Goal: Task Accomplishment & Management: Manage account settings

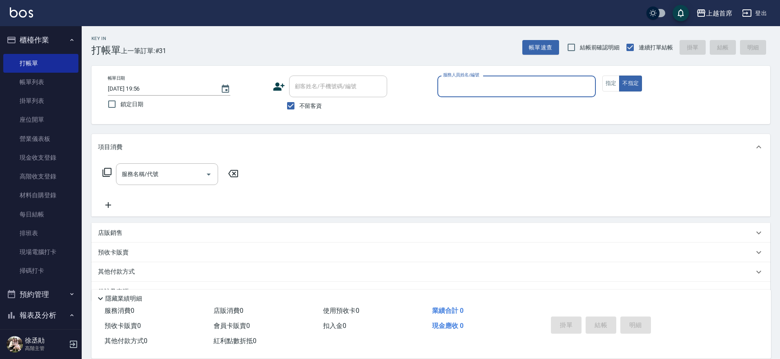
scroll to position [21, 0]
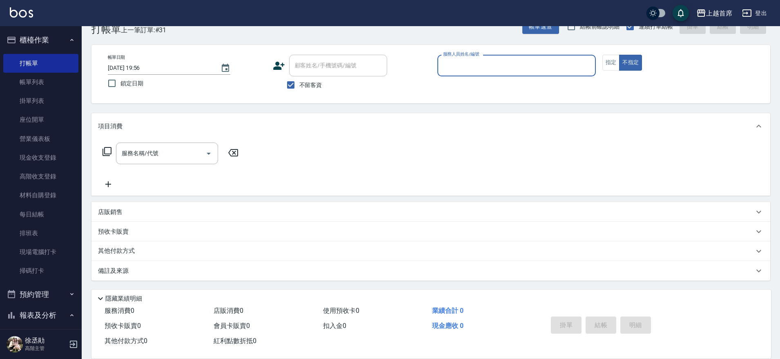
click at [56, 39] on button "櫃檯作業" at bounding box center [40, 39] width 75 height 21
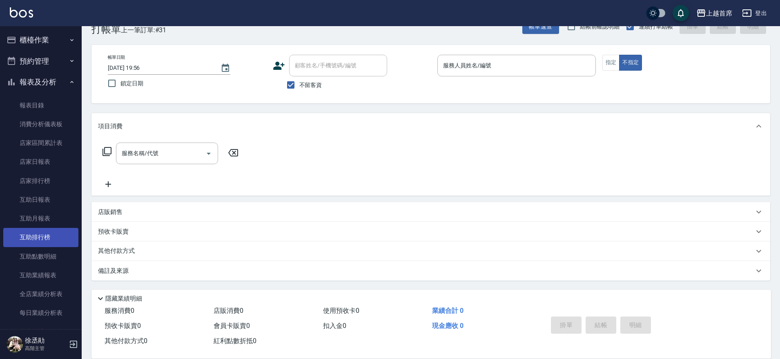
click at [45, 238] on link "互助排行榜" at bounding box center [40, 237] width 75 height 19
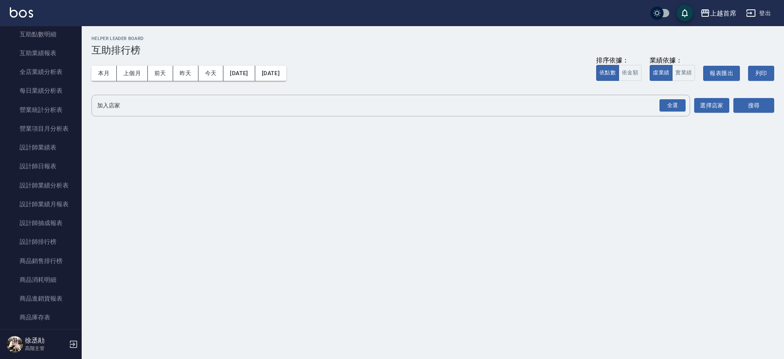
scroll to position [226, 0]
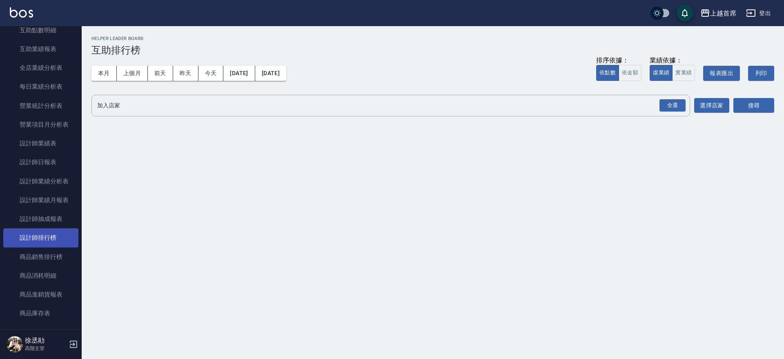
click at [53, 238] on link "設計師排行榜" at bounding box center [40, 237] width 75 height 19
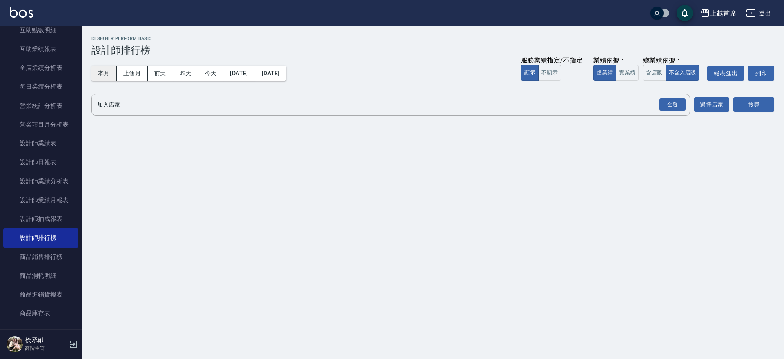
click at [107, 71] on button "本月" at bounding box center [103, 73] width 25 height 15
click at [630, 74] on button "實業績" at bounding box center [627, 73] width 23 height 16
drag, startPoint x: 674, startPoint y: 105, endPoint x: 688, endPoint y: 105, distance: 13.9
click at [675, 105] on div "全選" at bounding box center [673, 104] width 26 height 13
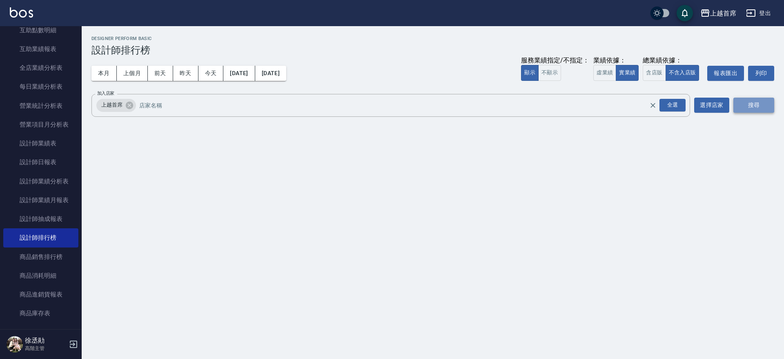
click at [753, 111] on button "搜尋" at bounding box center [753, 105] width 41 height 15
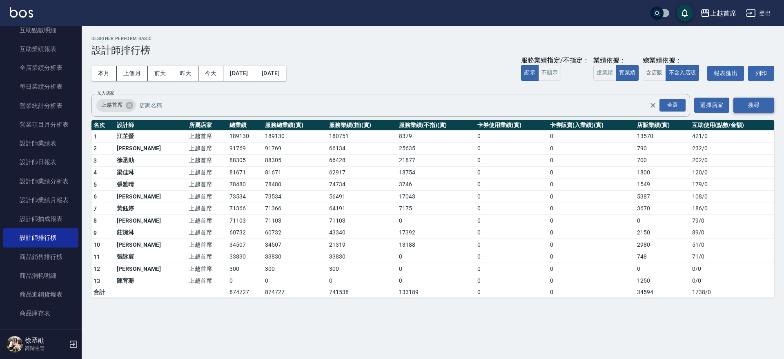
click at [753, 111] on button "搜尋" at bounding box center [753, 105] width 41 height 15
click at [218, 73] on button "今天" at bounding box center [210, 73] width 25 height 15
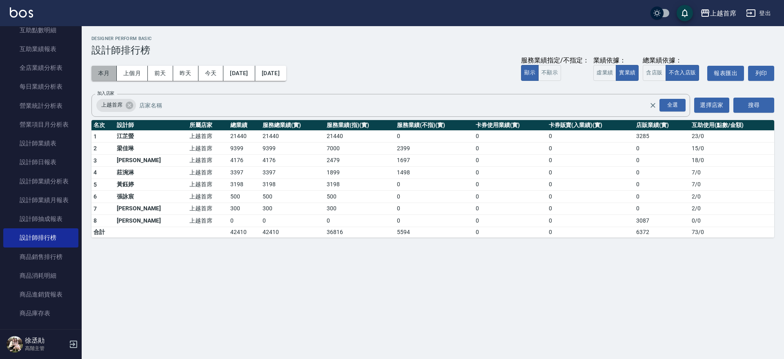
click at [108, 78] on button "本月" at bounding box center [103, 73] width 25 height 15
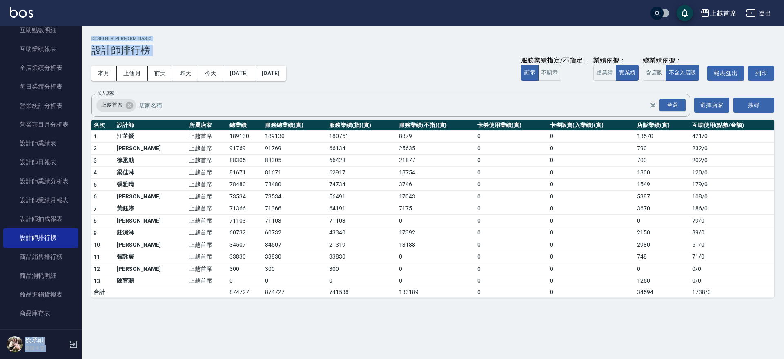
drag, startPoint x: 75, startPoint y: 109, endPoint x: 79, endPoint y: 56, distance: 53.6
click at [82, 56] on div "上越首席 登出 櫃檯作業 打帳單 帳單列表 掛單列表 座位開單 營業儀表板 現金收支登錄 高階收支登錄 材料自購登錄 每日結帳 排班表 現場電腦打卡 掃碼打卡…" at bounding box center [392, 179] width 784 height 359
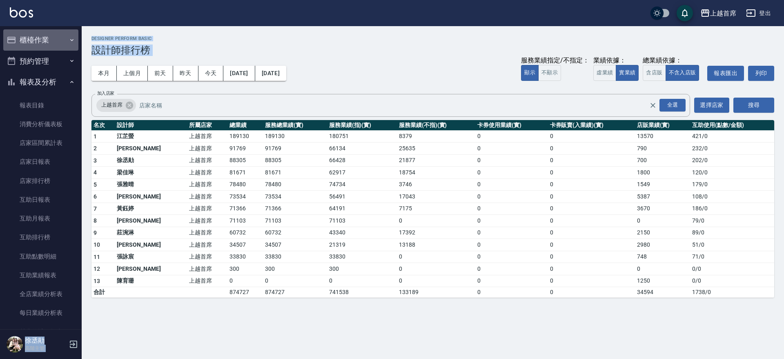
click at [60, 44] on button "櫃檯作業" at bounding box center [40, 39] width 75 height 21
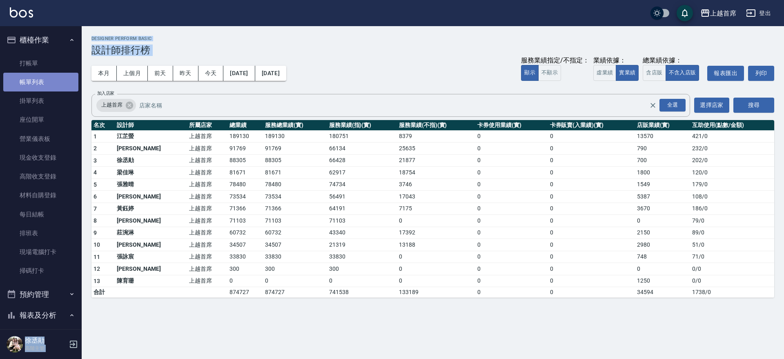
click at [50, 74] on link "帳單列表" at bounding box center [40, 82] width 75 height 19
click at [50, 66] on link "打帳單" at bounding box center [40, 63] width 75 height 19
click at [50, 65] on link "打帳單" at bounding box center [40, 63] width 75 height 19
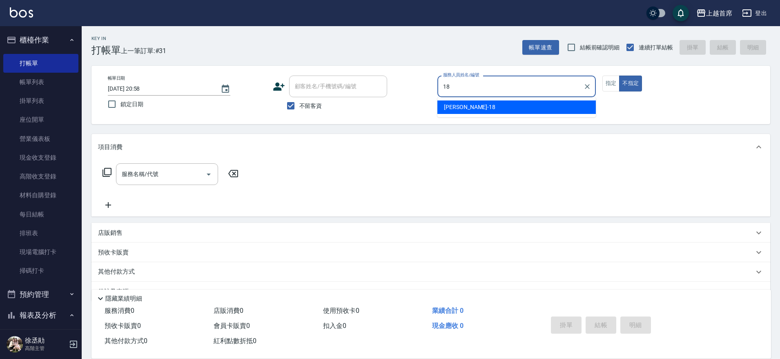
type input "Linda-18"
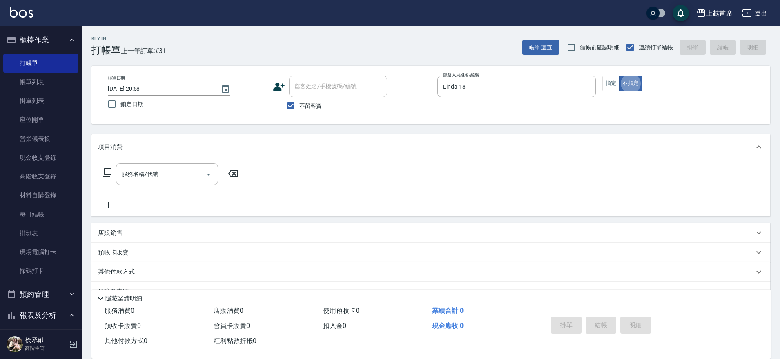
type button "false"
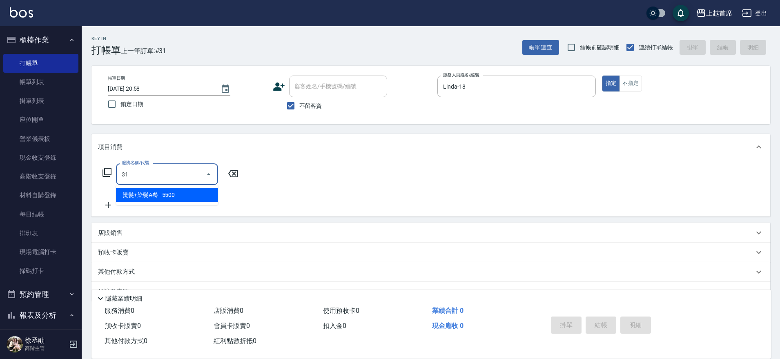
type input "3"
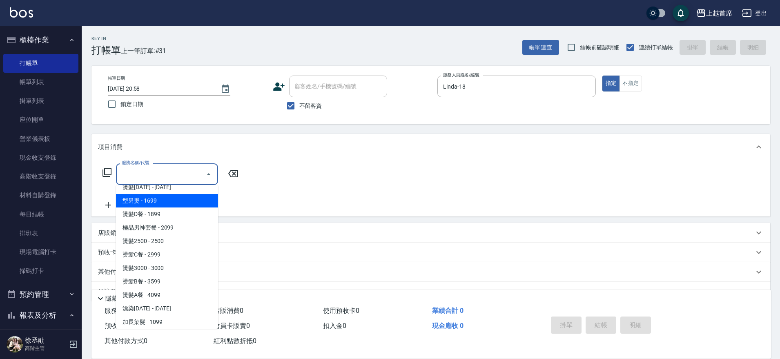
scroll to position [610, 0]
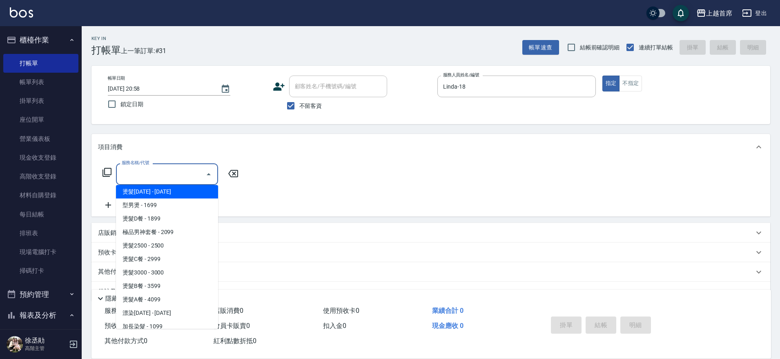
type input "燙髮1500(31500)"
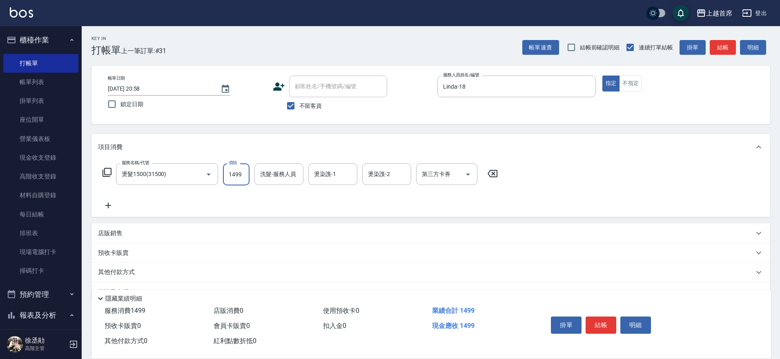
type input "1499"
type input "丁于琴-24"
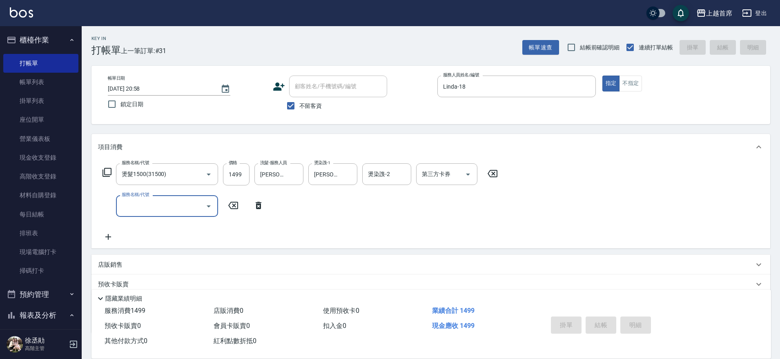
type input "6"
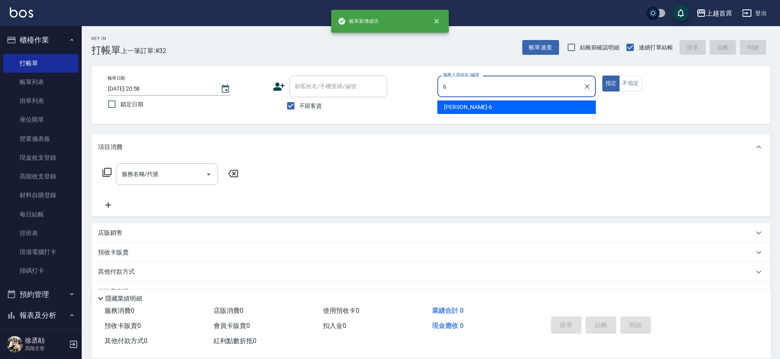
type input "Aki-6"
type button "true"
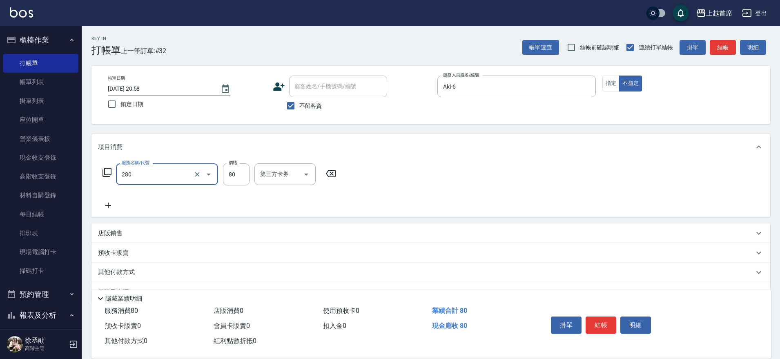
type input "剪瀏海(280)"
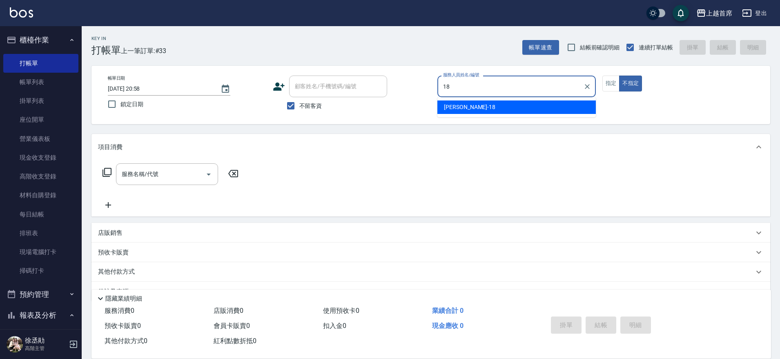
type input "Linda-18"
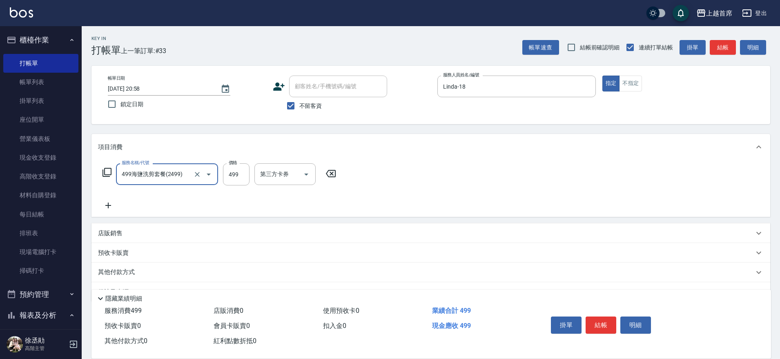
type input "499海鹽洗剪套餐(2499)"
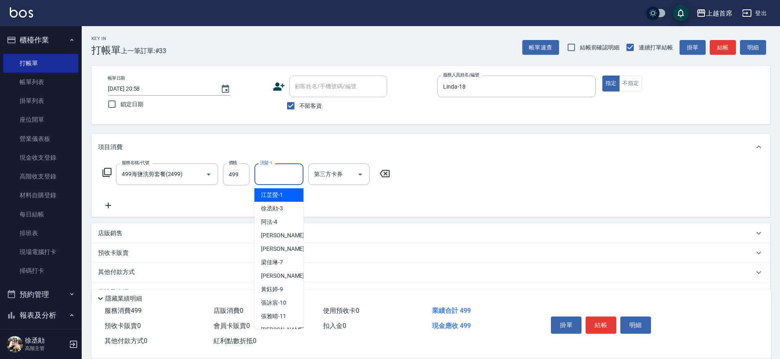
click at [281, 176] on input "洗髮-1" at bounding box center [279, 174] width 42 height 14
type input "呂晨聖-23"
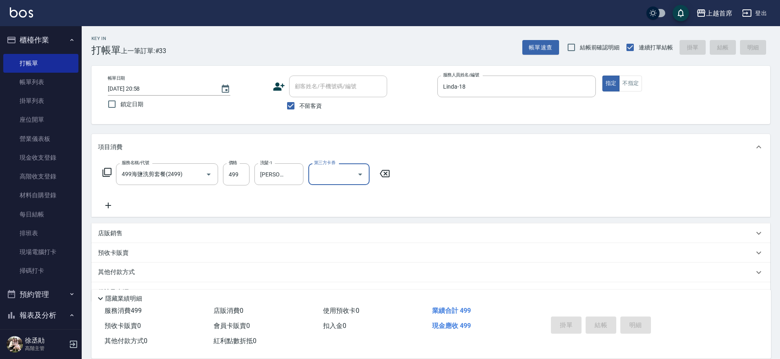
type input "2025/08/22 20:59"
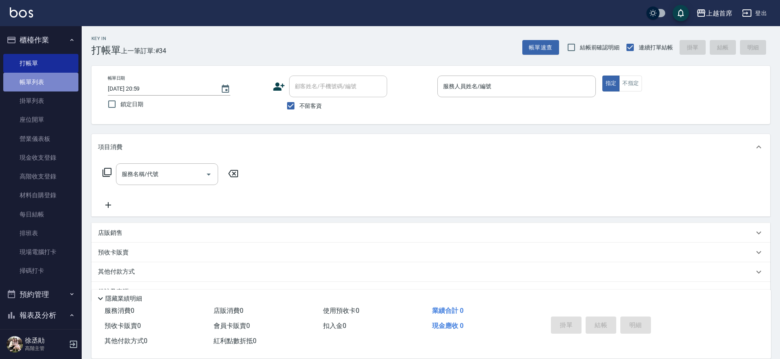
click at [41, 81] on link "帳單列表" at bounding box center [40, 82] width 75 height 19
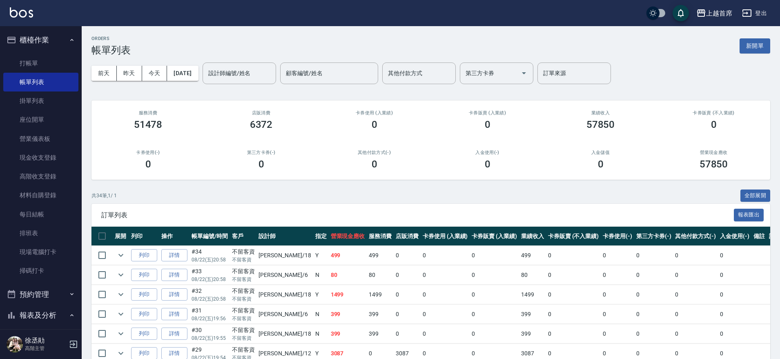
click at [45, 40] on button "櫃檯作業" at bounding box center [40, 39] width 75 height 21
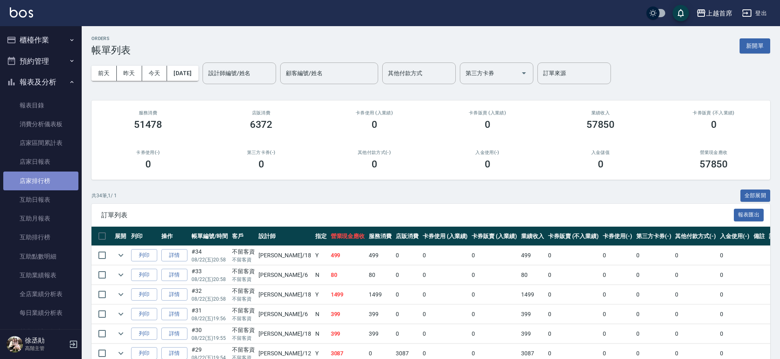
click at [48, 177] on link "店家排行榜" at bounding box center [40, 181] width 75 height 19
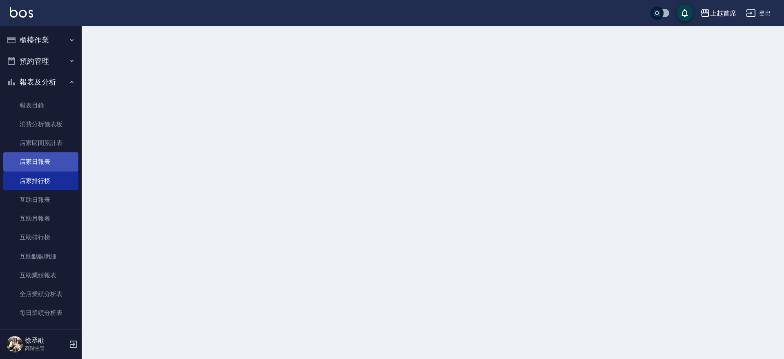
click at [53, 168] on link "店家日報表" at bounding box center [40, 161] width 75 height 19
click at [54, 168] on link "店家日報表" at bounding box center [40, 161] width 75 height 19
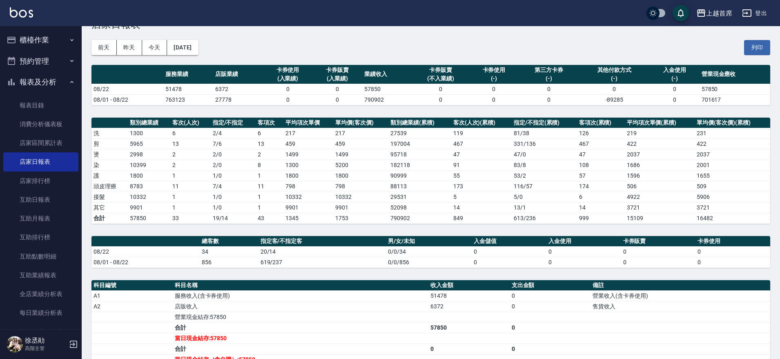
scroll to position [160, 0]
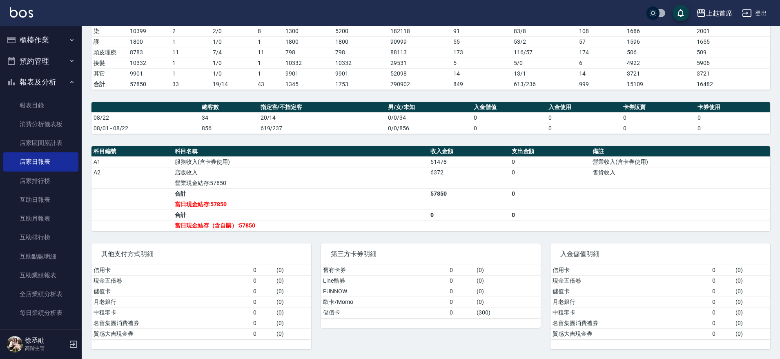
drag, startPoint x: 276, startPoint y: 67, endPoint x: 282, endPoint y: 137, distance: 69.6
click at [40, 39] on button "櫃檯作業" at bounding box center [40, 39] width 75 height 21
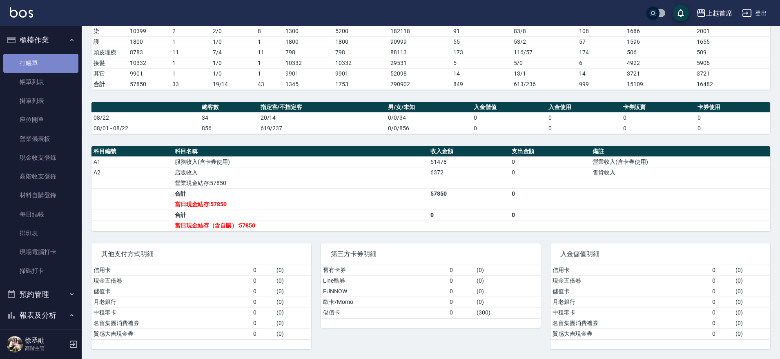
click at [60, 65] on link "打帳單" at bounding box center [40, 63] width 75 height 19
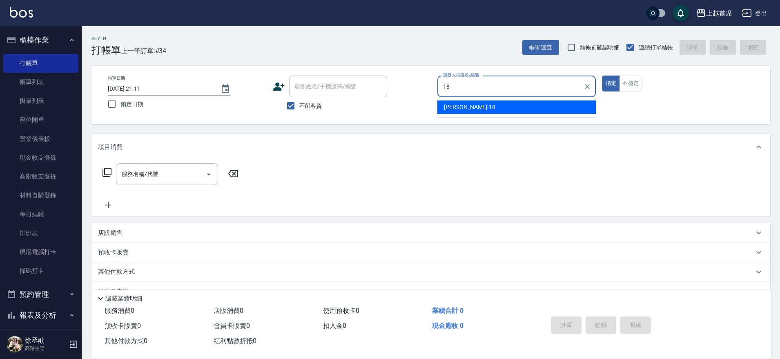
type input "Linda-18"
type button "true"
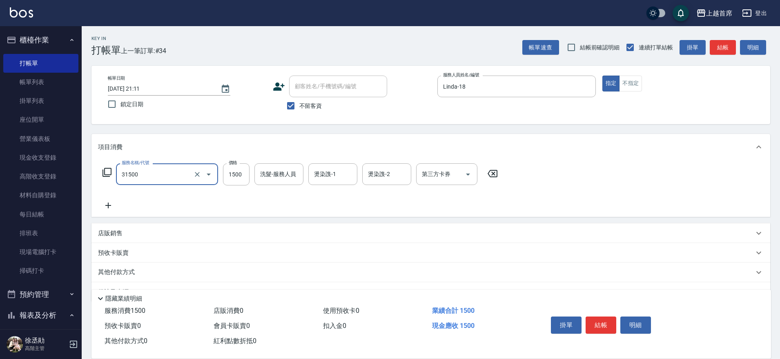
type input "燙髮1500(31500)"
type input "1499"
type input "4"
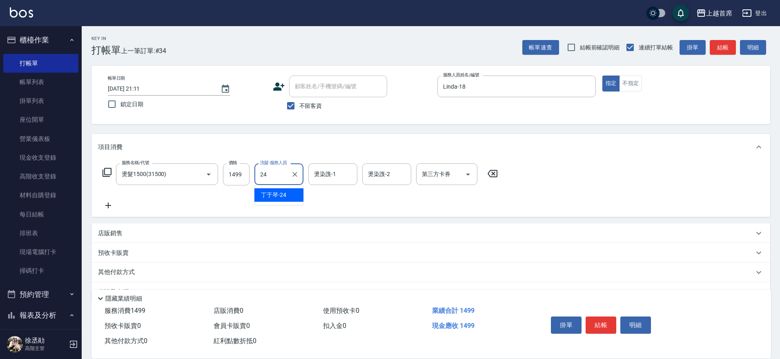
type input "丁于琴-24"
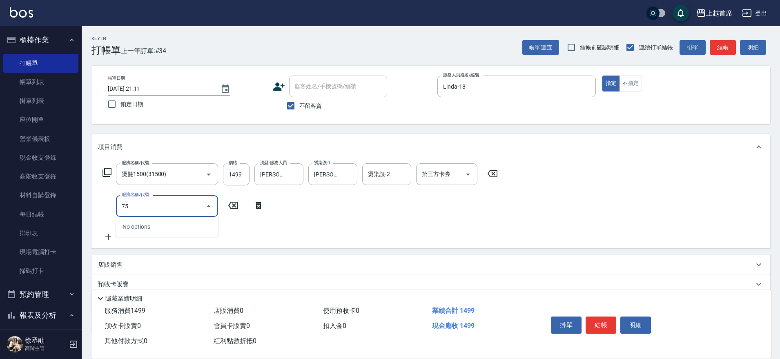
type input "7"
type input "乳清蛋白(5750)"
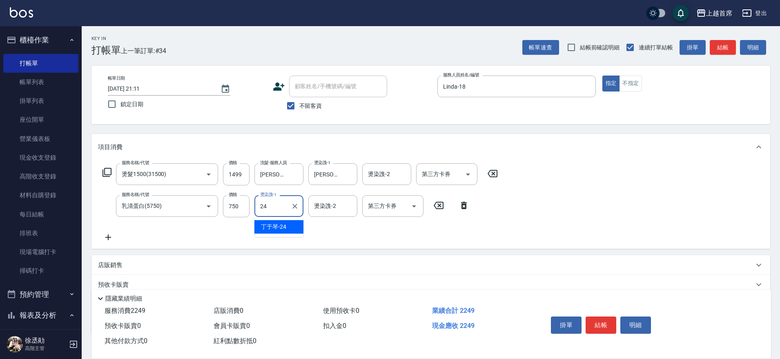
type input "丁于琴-24"
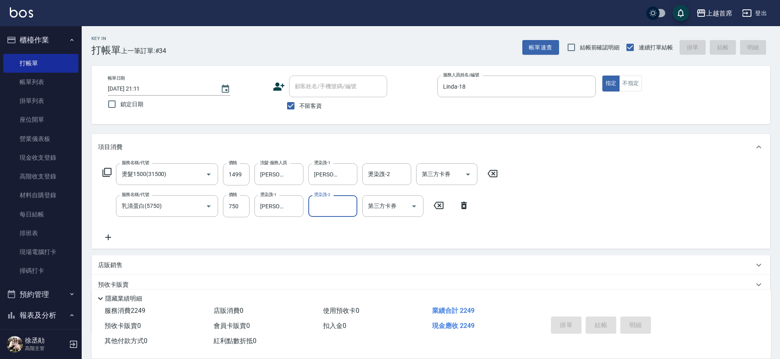
type input "2025/08/22 21:12"
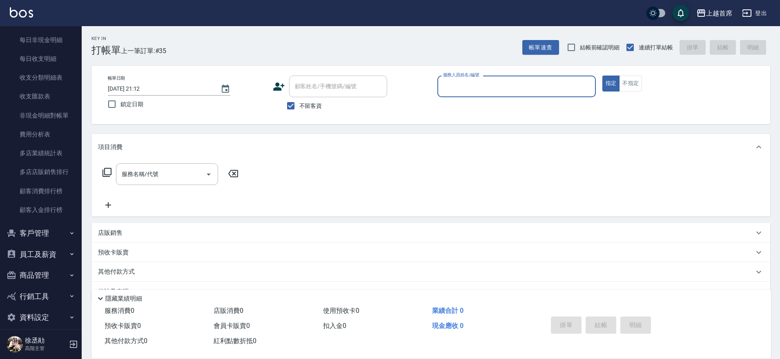
scroll to position [911, 0]
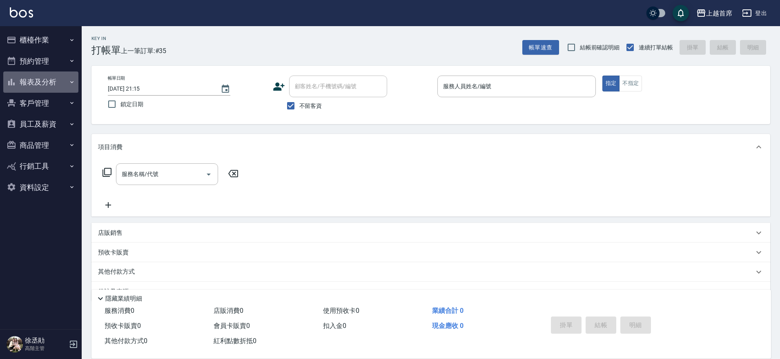
click at [56, 81] on button "報表及分析" at bounding box center [40, 81] width 75 height 21
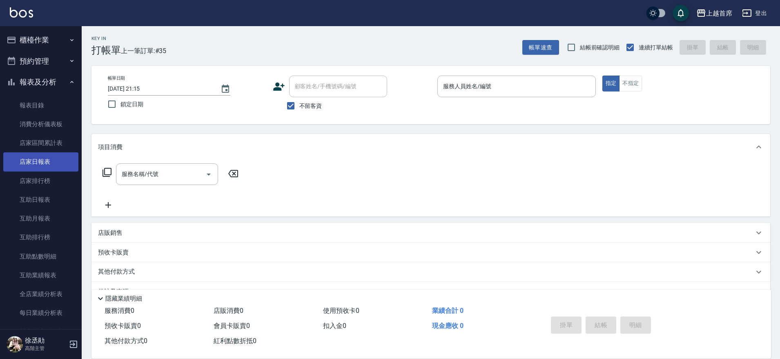
click at [46, 166] on link "店家日報表" at bounding box center [40, 161] width 75 height 19
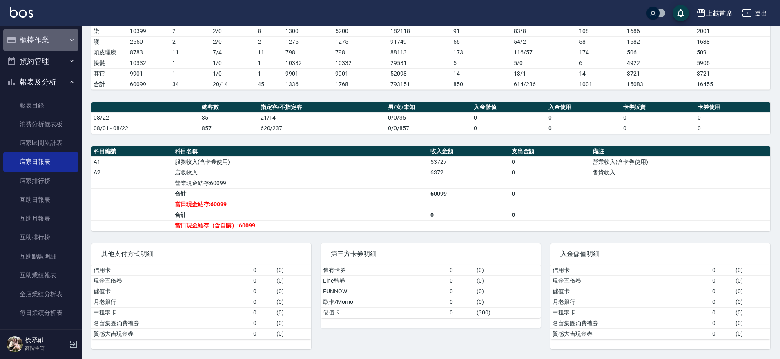
click at [47, 41] on button "櫃檯作業" at bounding box center [40, 39] width 75 height 21
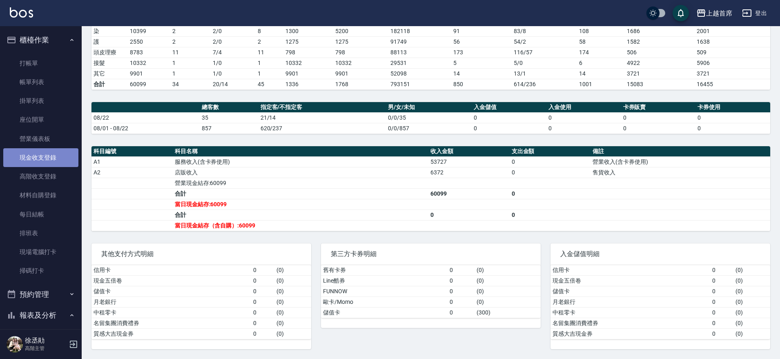
click at [55, 157] on link "現金收支登錄" at bounding box center [40, 157] width 75 height 19
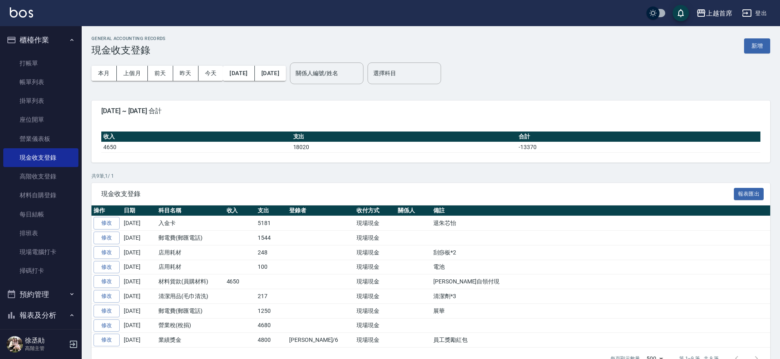
click at [691, 67] on div "本月 上個月 [DATE] [DATE] [DATE] [DATE] [DATE] 關係人編號/姓名 關係人編號/姓名 選擇科目 選擇科目" at bounding box center [430, 73] width 679 height 35
click at [53, 86] on link "帳單列表" at bounding box center [40, 82] width 75 height 19
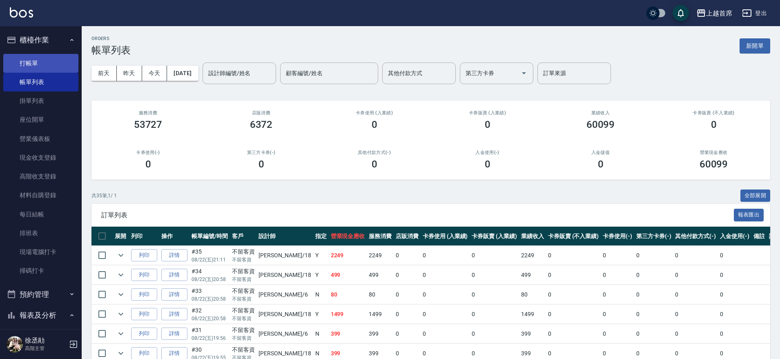
click at [60, 60] on link "打帳單" at bounding box center [40, 63] width 75 height 19
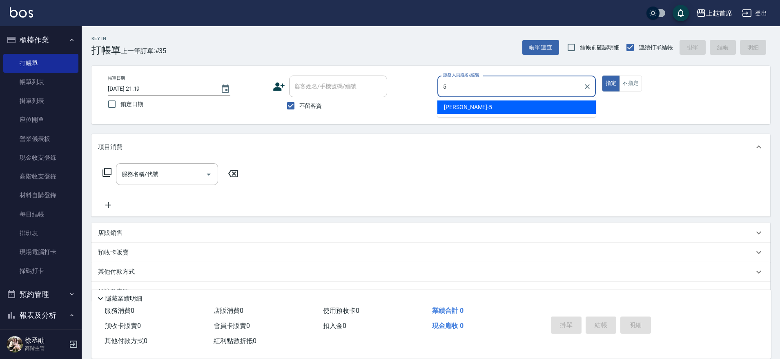
type input "[PERSON_NAME]-5"
type button "true"
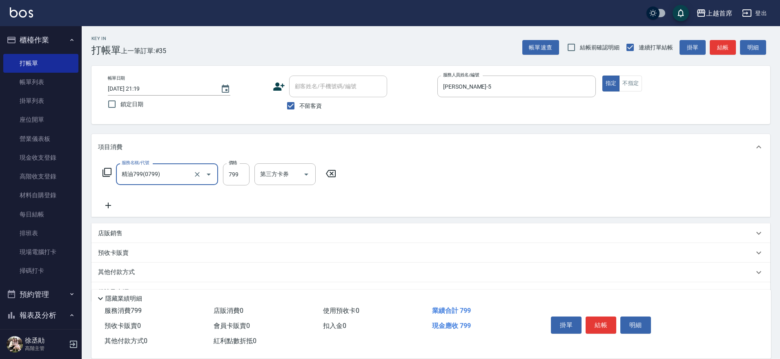
type input "精油799(0799)"
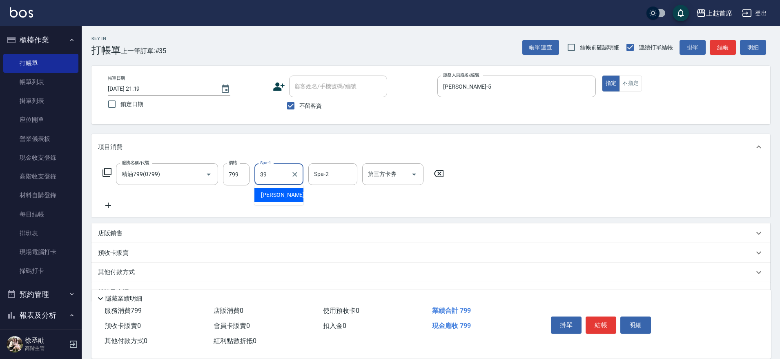
type input "[PERSON_NAME]-39"
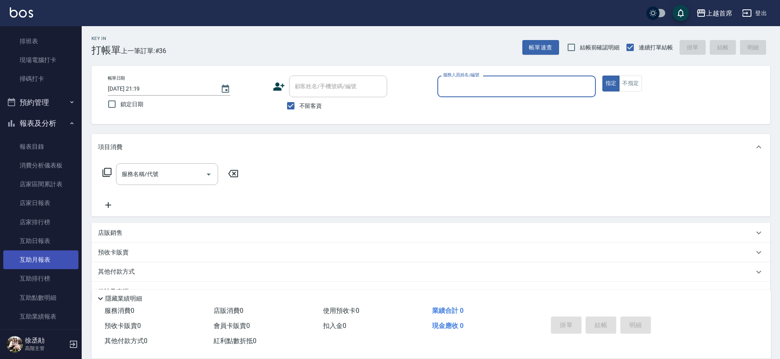
scroll to position [204, 0]
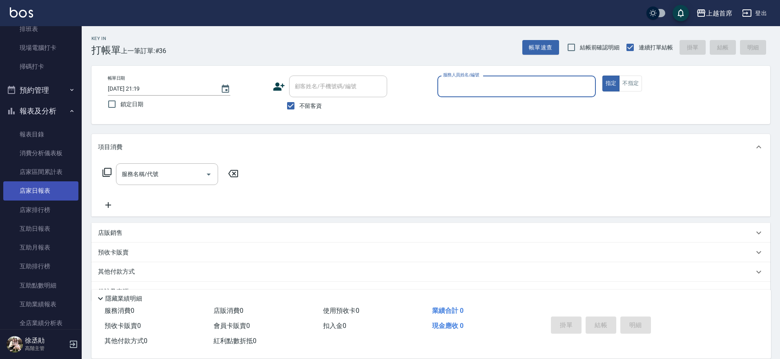
click at [46, 192] on link "店家日報表" at bounding box center [40, 190] width 75 height 19
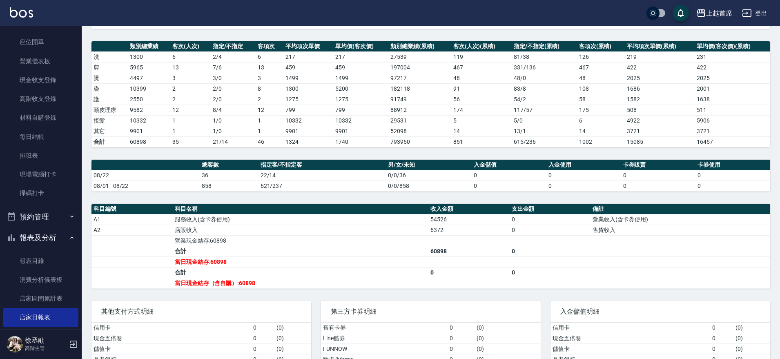
scroll to position [51, 0]
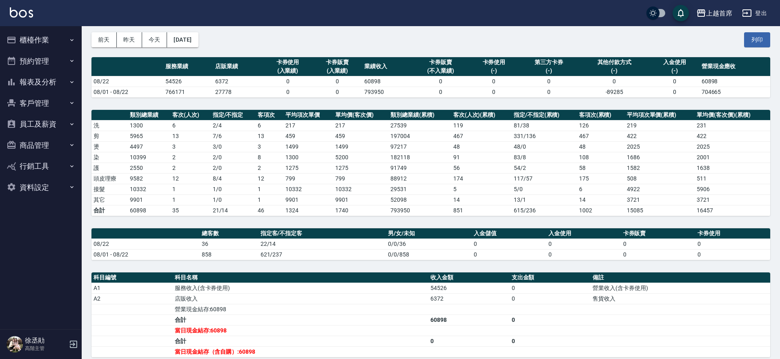
scroll to position [51, 0]
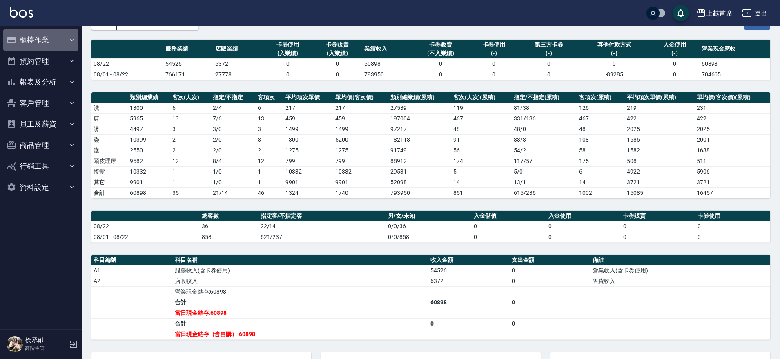
click at [46, 38] on button "櫃檯作業" at bounding box center [40, 39] width 75 height 21
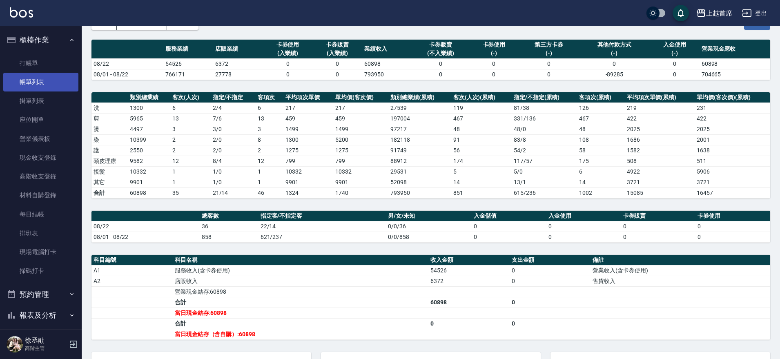
click at [48, 78] on link "帳單列表" at bounding box center [40, 82] width 75 height 19
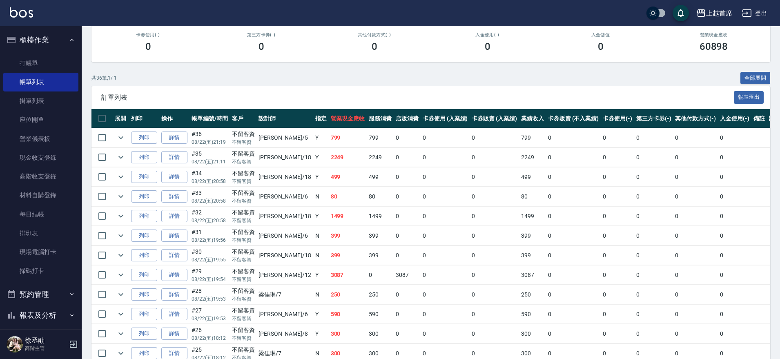
scroll to position [102, 0]
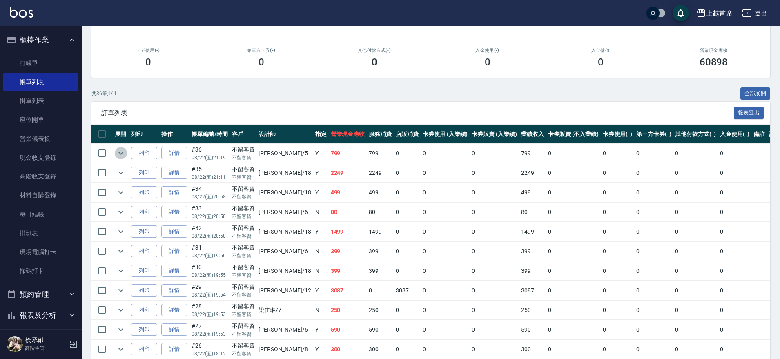
click at [120, 151] on icon "expand row" at bounding box center [121, 153] width 10 height 10
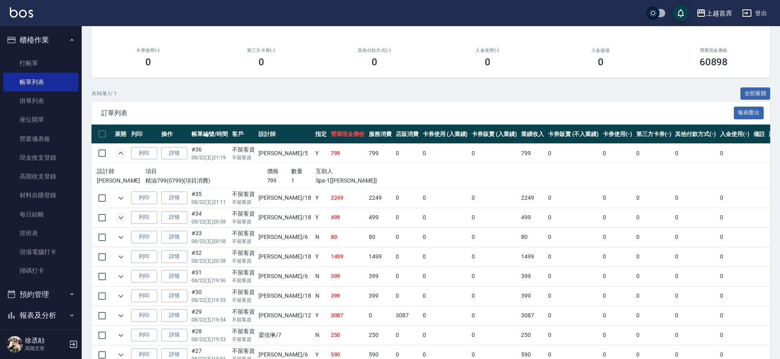
click at [118, 213] on icon "expand row" at bounding box center [121, 218] width 10 height 10
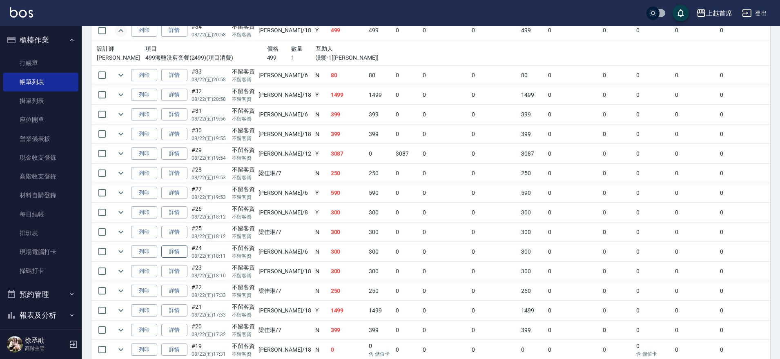
scroll to position [204, 0]
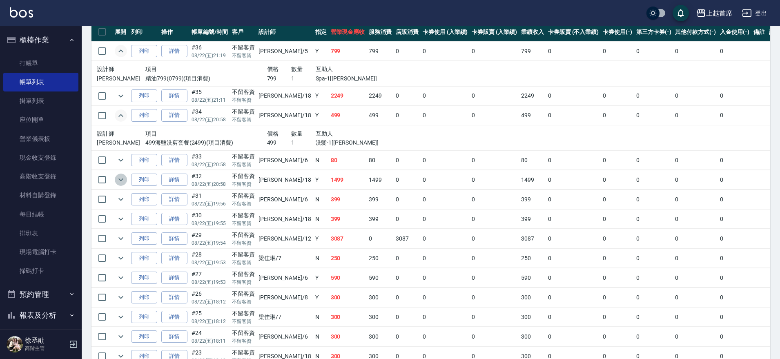
click at [123, 177] on icon "expand row" at bounding box center [121, 180] width 10 height 10
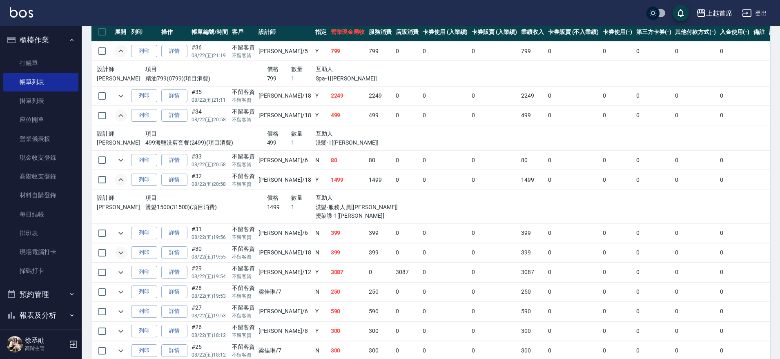
click at [120, 254] on icon "expand row" at bounding box center [121, 253] width 10 height 10
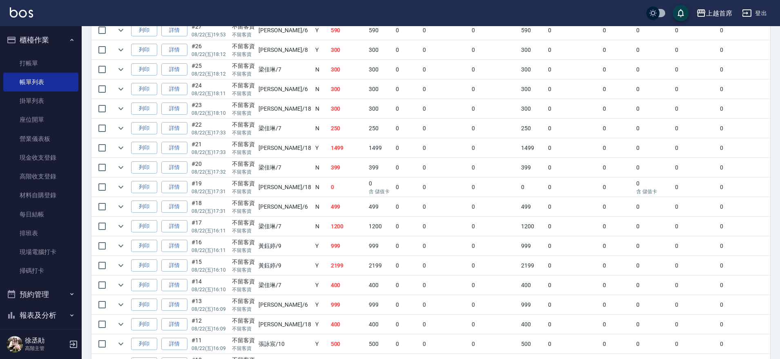
scroll to position [664, 0]
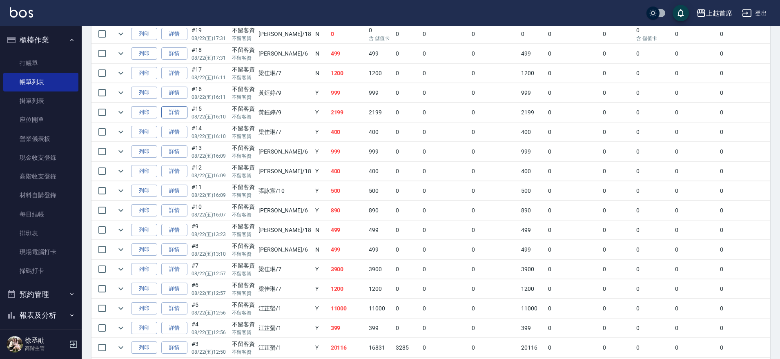
click at [179, 115] on link "詳情" at bounding box center [174, 112] width 26 height 13
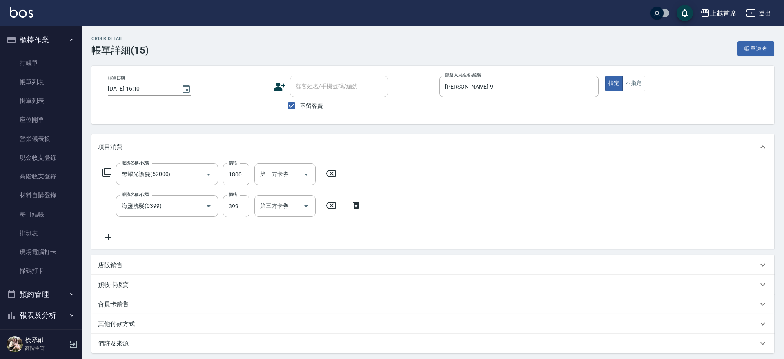
type input "2025/08/22 16:10"
checkbox input "true"
type input "黃鈺婷-9"
type input "黑耀光護髮(52000)"
type input "海鹽洗髮(0399)"
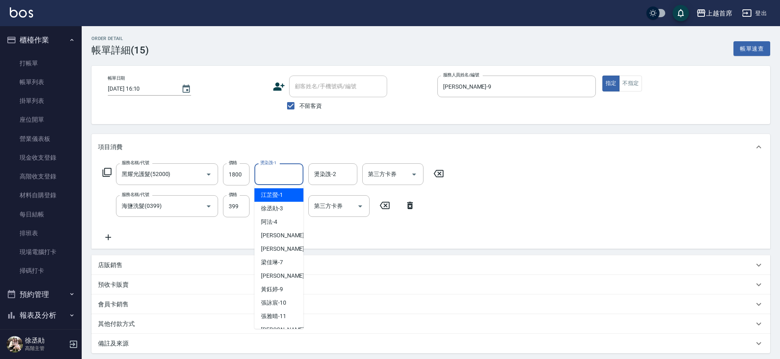
click at [276, 174] on input "燙染謢-1" at bounding box center [279, 174] width 42 height 14
type input "呂晨聖-23"
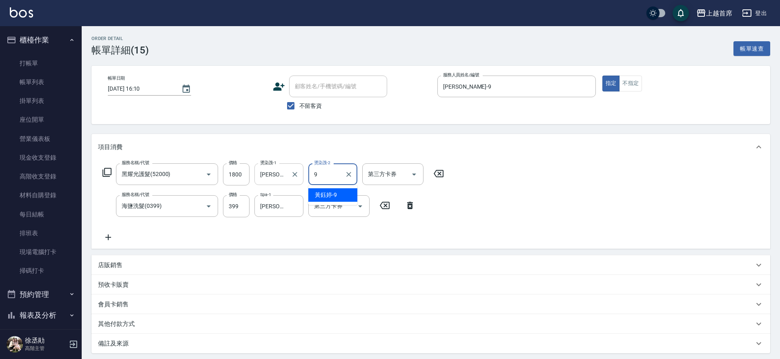
type input "黃鈺婷-9"
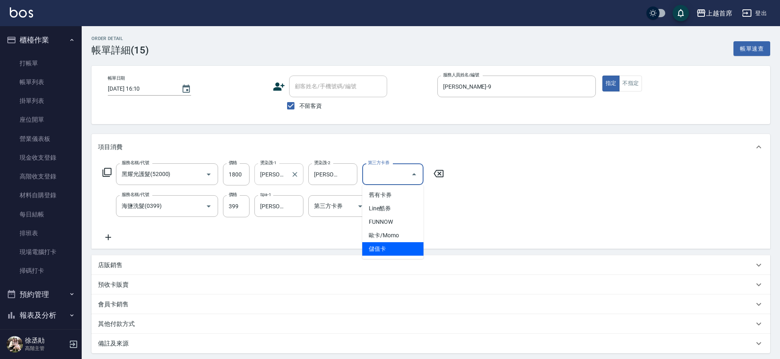
type input "儲值卡"
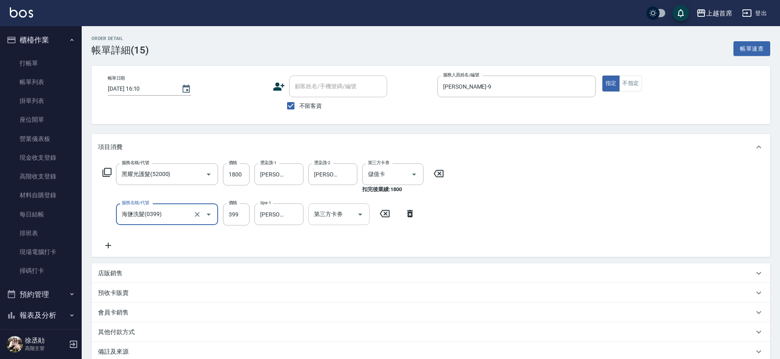
click at [363, 215] on icon "Open" at bounding box center [360, 214] width 10 height 10
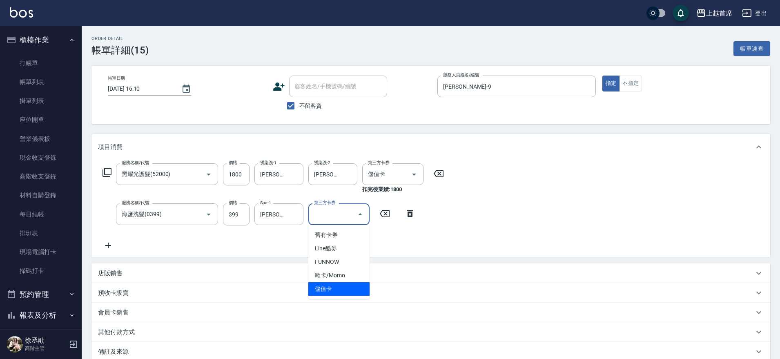
click at [340, 292] on span "儲值卡" at bounding box center [338, 288] width 61 height 13
type input "儲值卡"
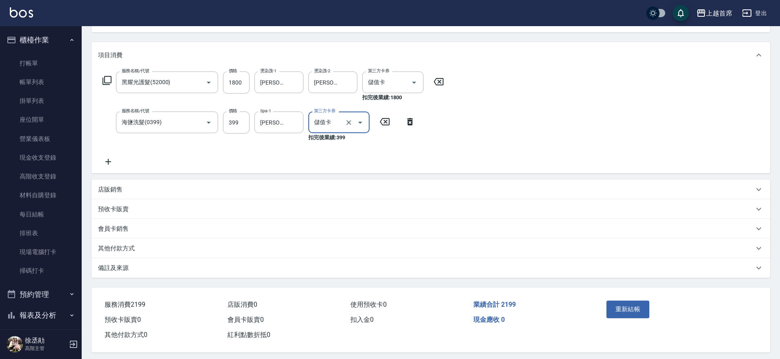
scroll to position [99, 0]
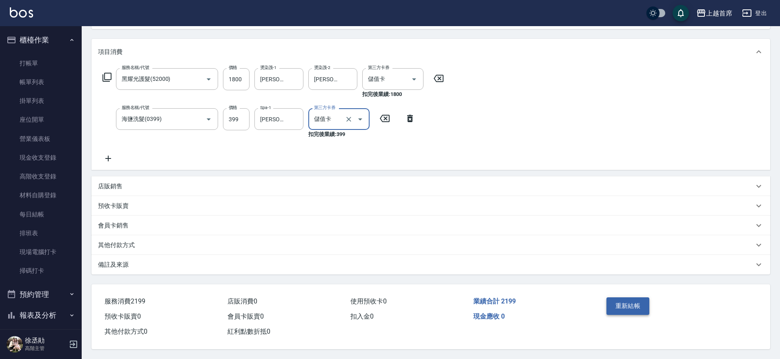
click at [628, 301] on button "重新結帳" at bounding box center [627, 305] width 43 height 17
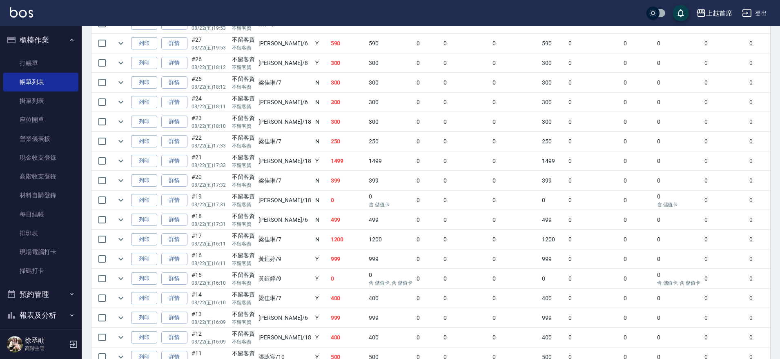
scroll to position [459, 0]
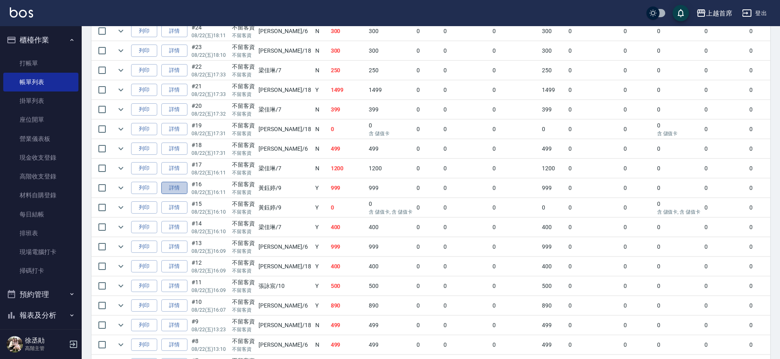
click at [180, 188] on link "詳情" at bounding box center [174, 188] width 26 height 13
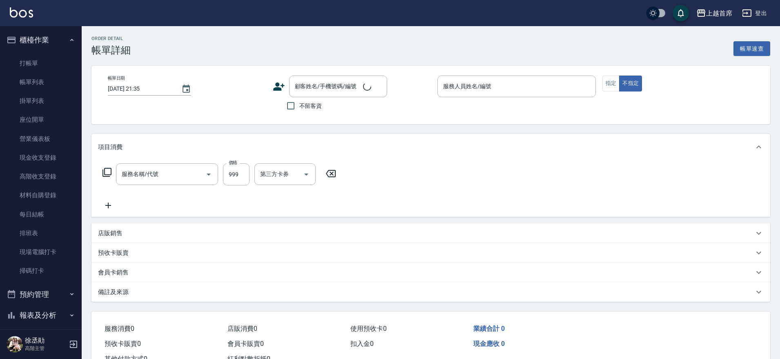
type input "2025/08/22 16:11"
checkbox input "true"
type input "黃鈺婷-9"
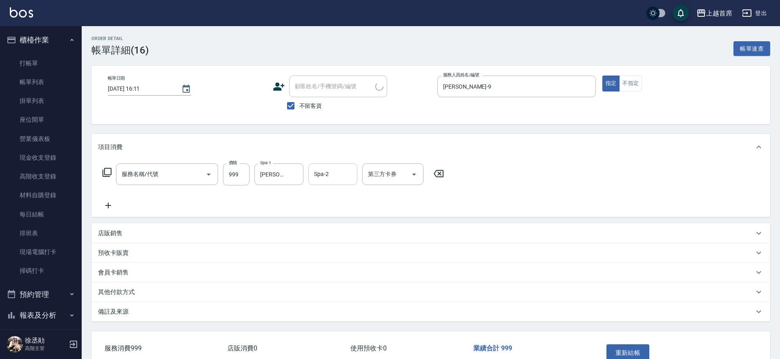
type input "REVIVRE(0999)"
click at [415, 173] on icon "Open" at bounding box center [414, 174] width 10 height 10
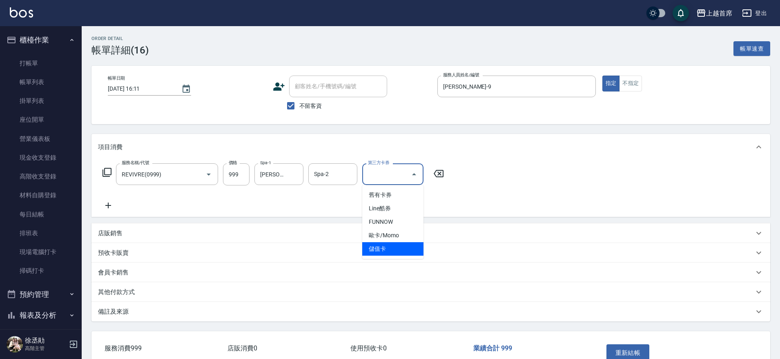
click at [386, 249] on span "儲值卡" at bounding box center [392, 248] width 61 height 13
type input "儲值卡"
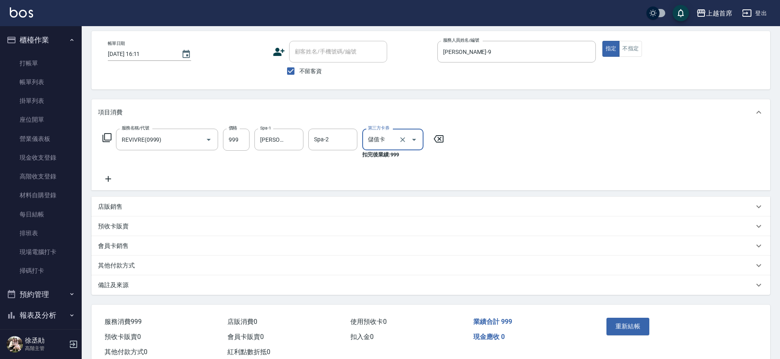
scroll to position [59, 0]
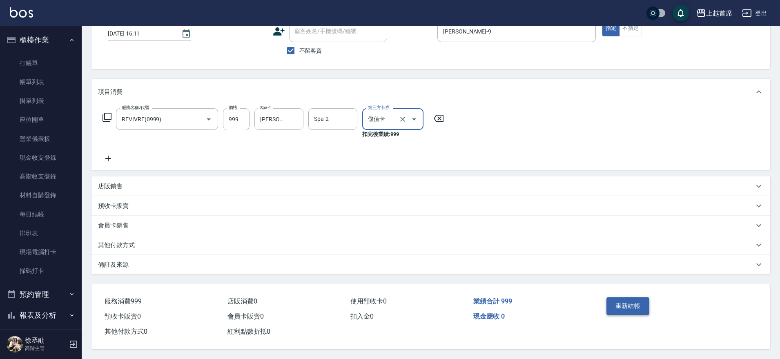
click at [624, 298] on button "重新結帳" at bounding box center [627, 305] width 43 height 17
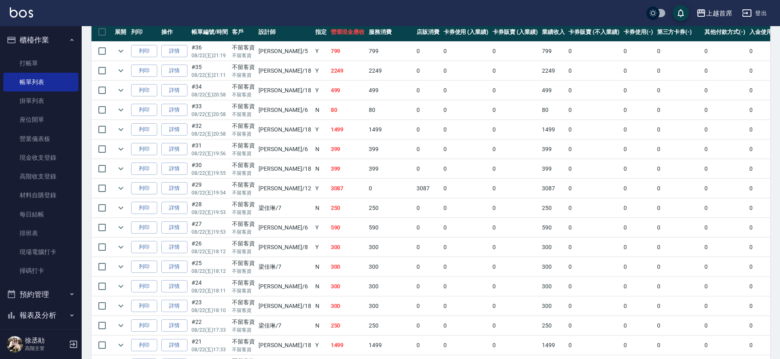
scroll to position [255, 0]
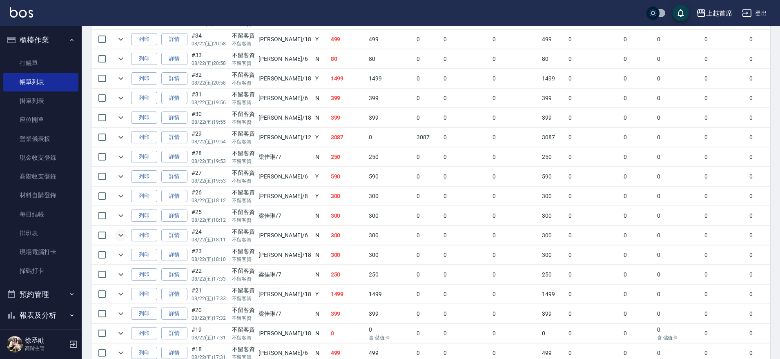
click at [122, 235] on icon "expand row" at bounding box center [120, 235] width 5 height 3
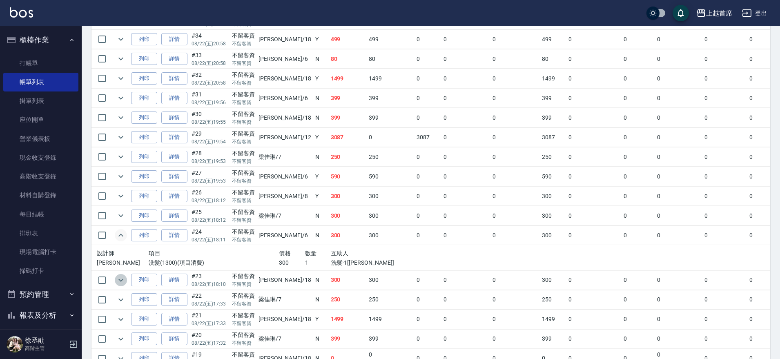
click at [119, 279] on icon "expand row" at bounding box center [120, 280] width 5 height 3
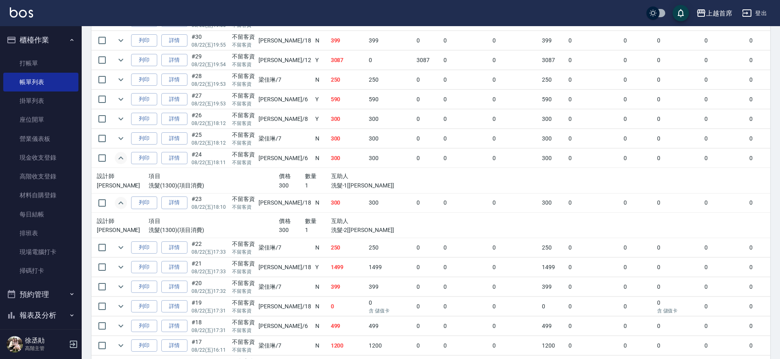
scroll to position [357, 0]
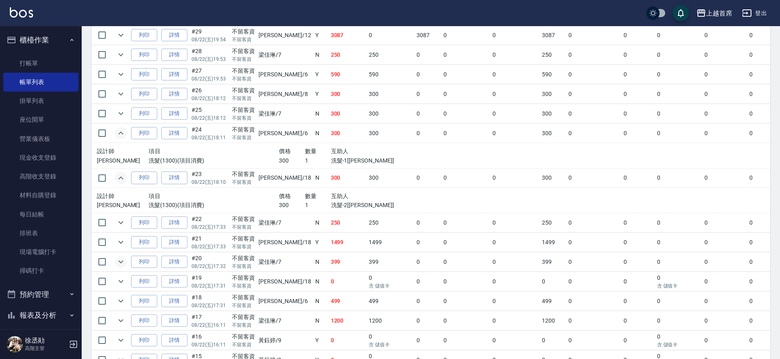
click at [118, 260] on icon "expand row" at bounding box center [121, 262] width 10 height 10
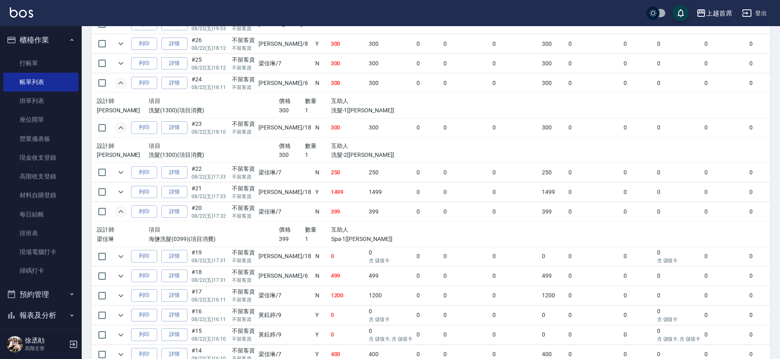
scroll to position [408, 0]
click at [121, 254] on icon "expand row" at bounding box center [121, 256] width 10 height 10
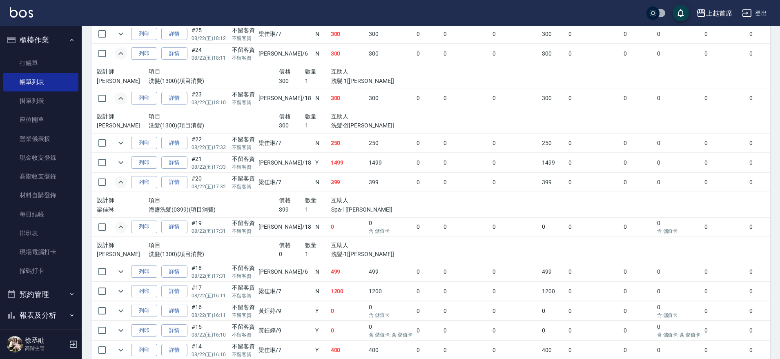
scroll to position [459, 0]
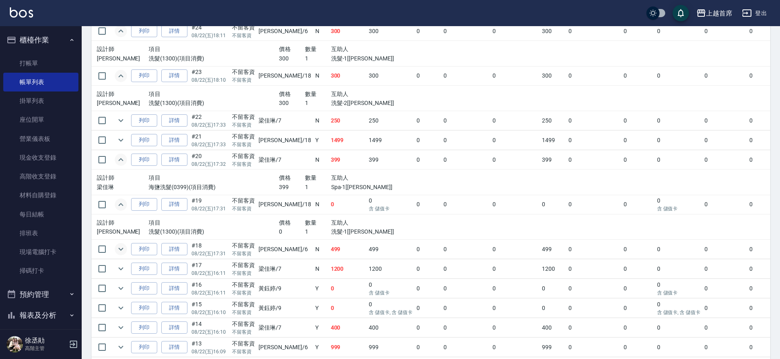
click at [118, 247] on icon "expand row" at bounding box center [121, 249] width 10 height 10
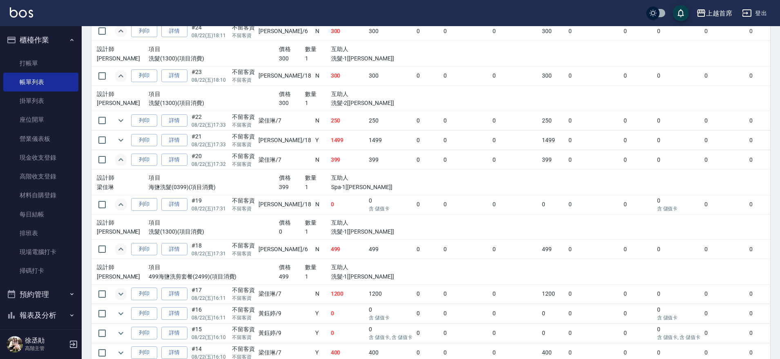
click at [118, 297] on icon "expand row" at bounding box center [121, 294] width 10 height 10
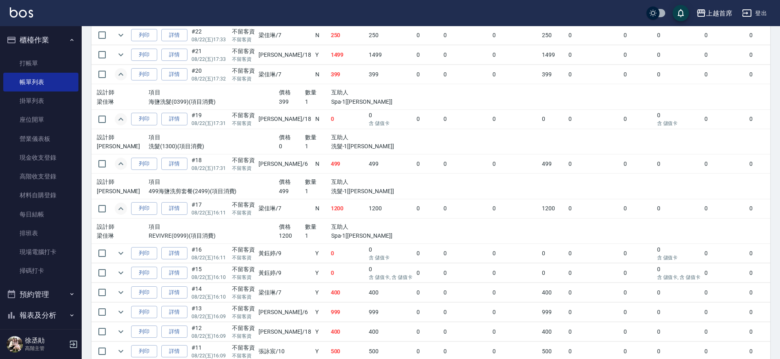
scroll to position [562, 0]
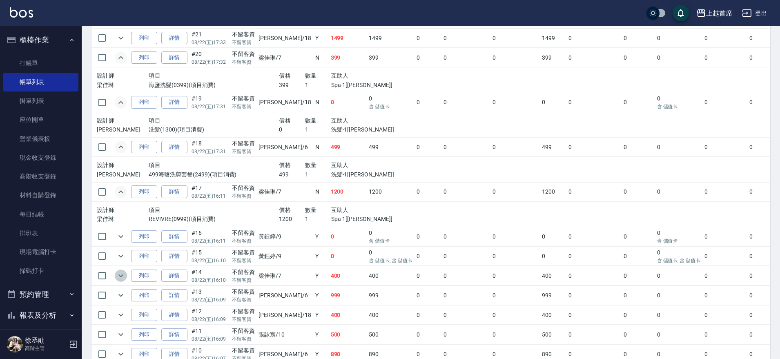
click at [120, 273] on icon "expand row" at bounding box center [121, 276] width 10 height 10
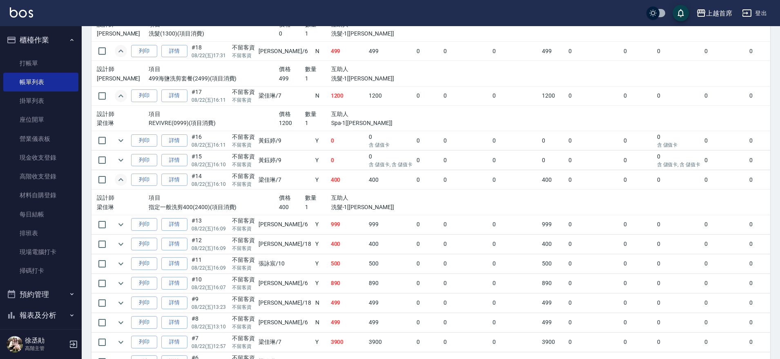
scroll to position [808, 0]
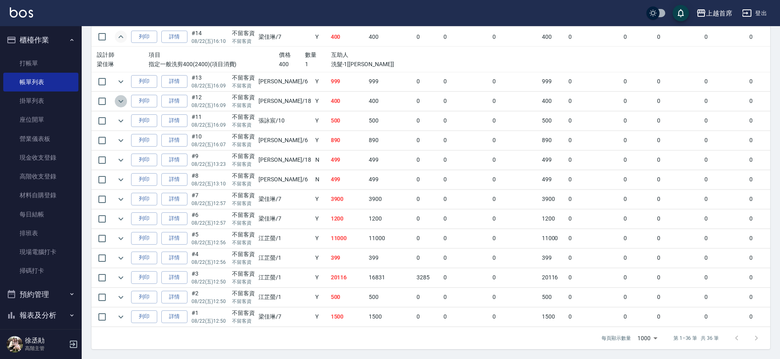
click at [123, 96] on icon "expand row" at bounding box center [121, 101] width 10 height 10
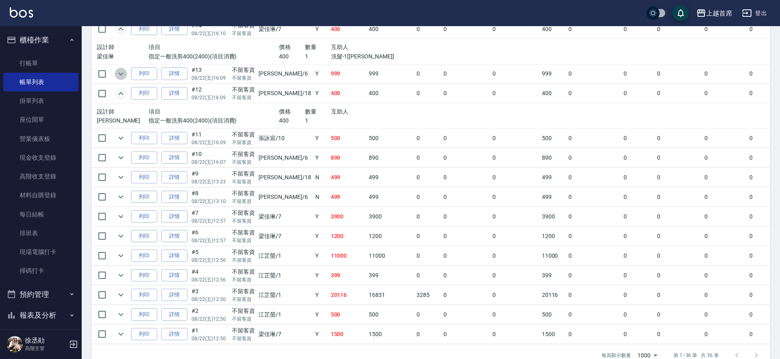
click at [122, 77] on icon "expand row" at bounding box center [121, 74] width 10 height 10
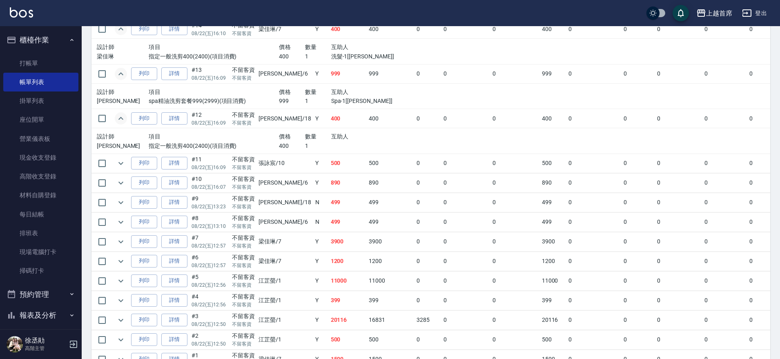
click at [127, 188] on td at bounding box center [121, 182] width 16 height 19
click at [120, 182] on icon "expand row" at bounding box center [120, 182] width 5 height 3
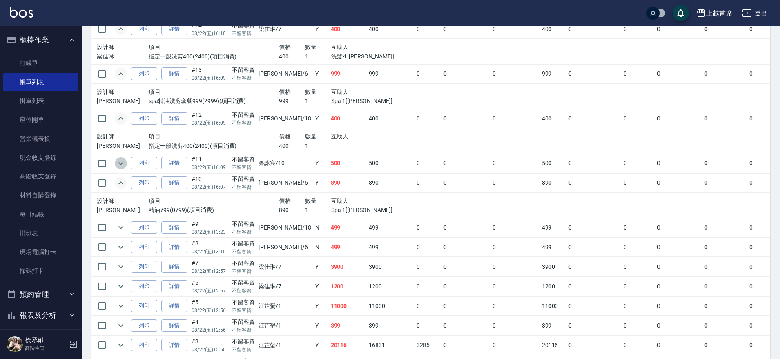
click at [123, 167] on icon "expand row" at bounding box center [121, 163] width 10 height 10
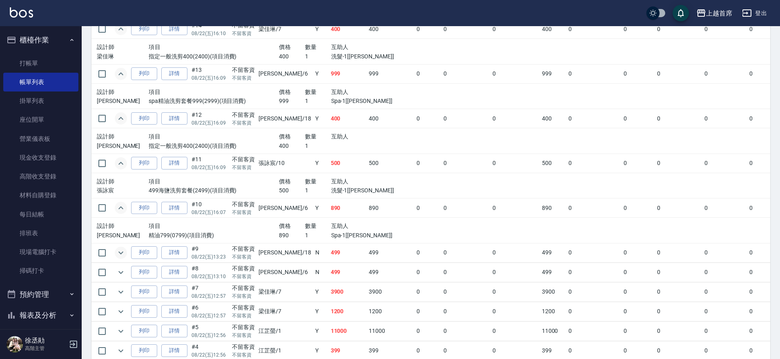
click at [119, 256] on icon "expand row" at bounding box center [121, 253] width 10 height 10
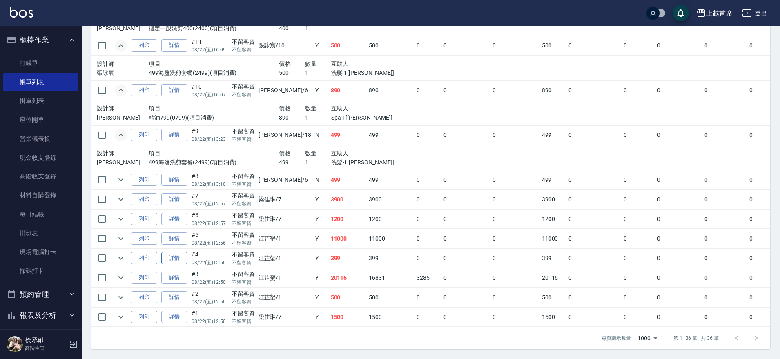
scroll to position [934, 0]
click at [121, 175] on icon "expand row" at bounding box center [121, 180] width 10 height 10
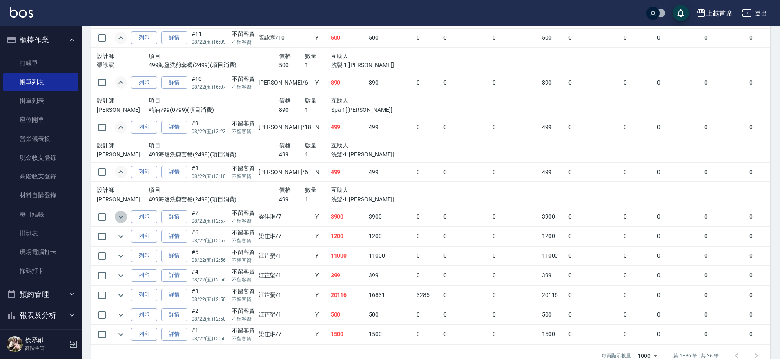
click at [120, 218] on icon "expand row" at bounding box center [121, 217] width 10 height 10
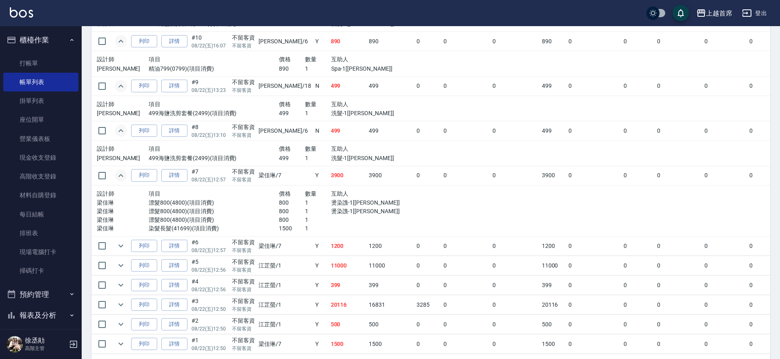
scroll to position [1009, 0]
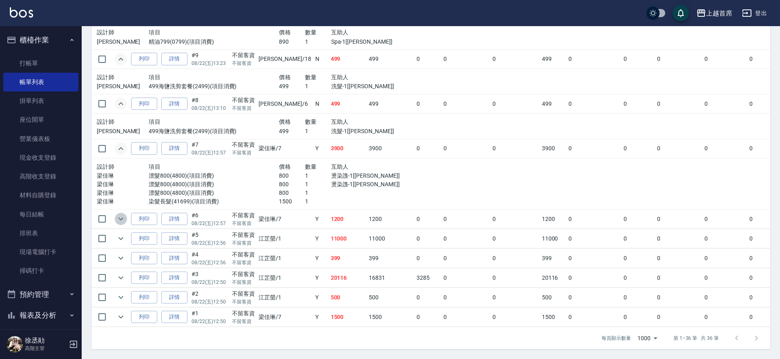
click at [117, 214] on icon "expand row" at bounding box center [121, 219] width 10 height 10
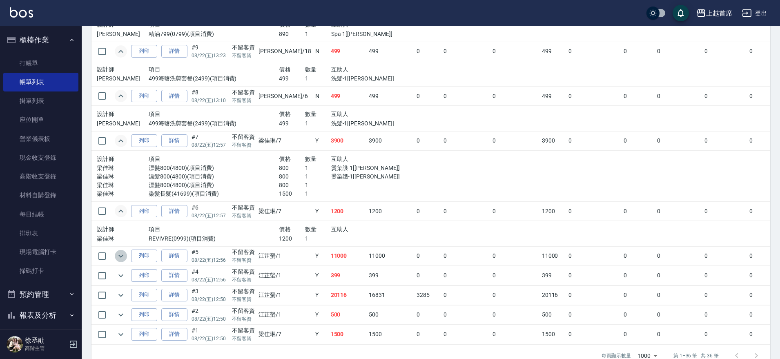
click at [116, 257] on icon "expand row" at bounding box center [121, 256] width 10 height 10
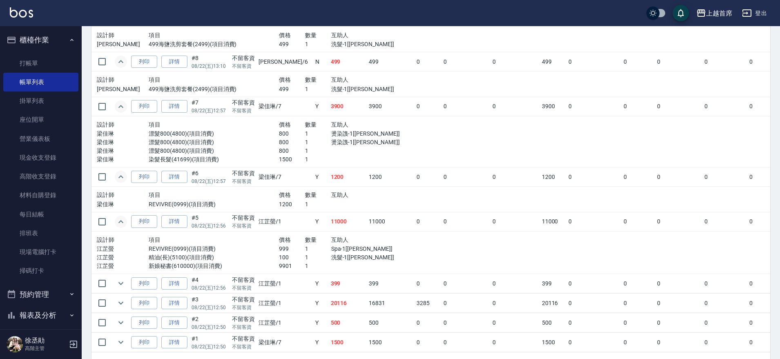
scroll to position [1061, 0]
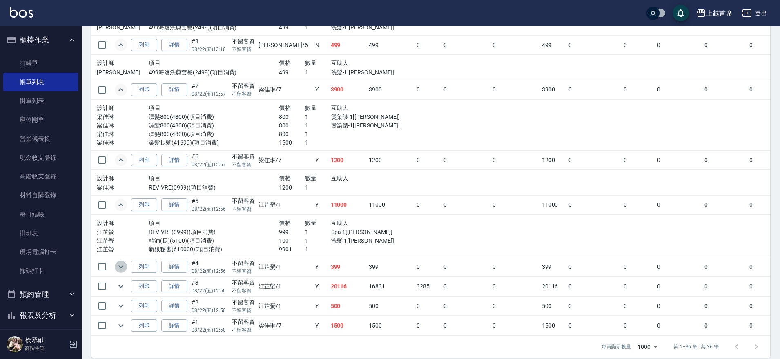
click at [118, 265] on icon "expand row" at bounding box center [121, 267] width 10 height 10
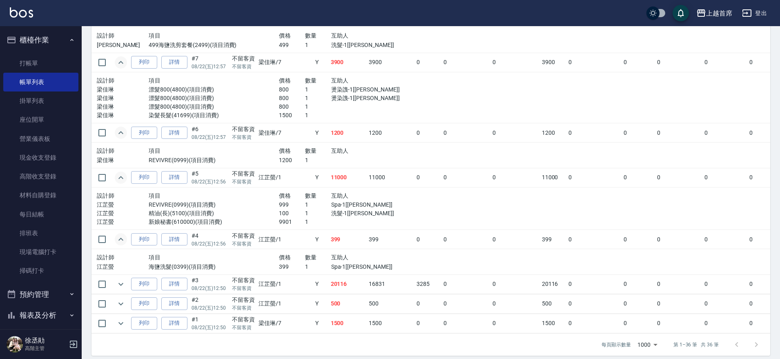
scroll to position [1102, 0]
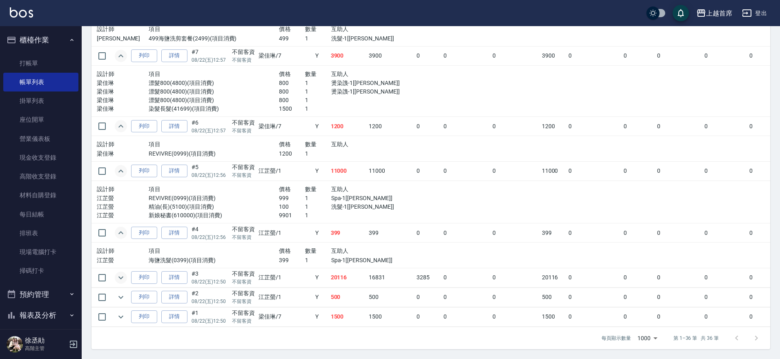
click at [119, 273] on icon "expand row" at bounding box center [121, 278] width 10 height 10
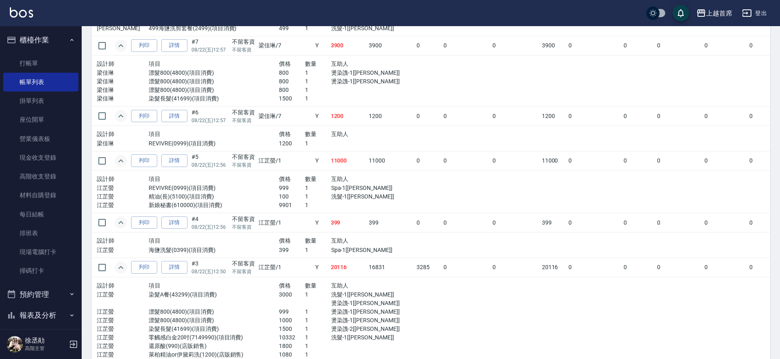
scroll to position [1145, 0]
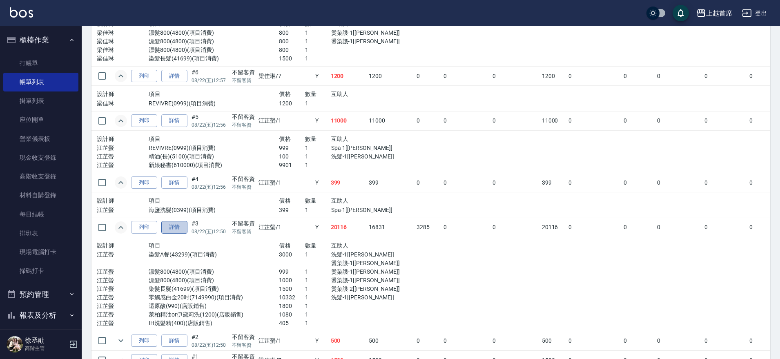
click at [178, 226] on link "詳情" at bounding box center [174, 227] width 26 height 13
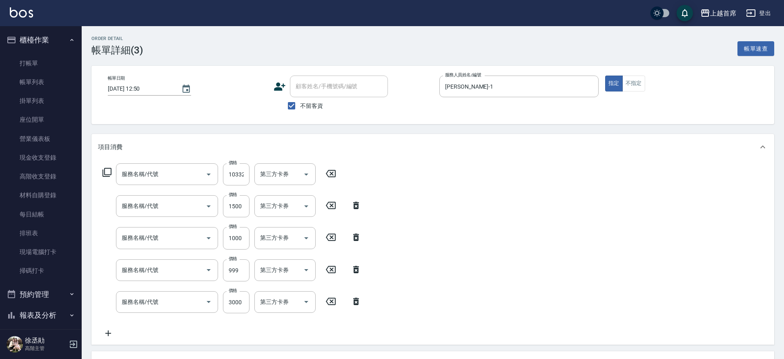
type input "2025/08/22 12:50"
checkbox input "true"
type input "江芷螢-1"
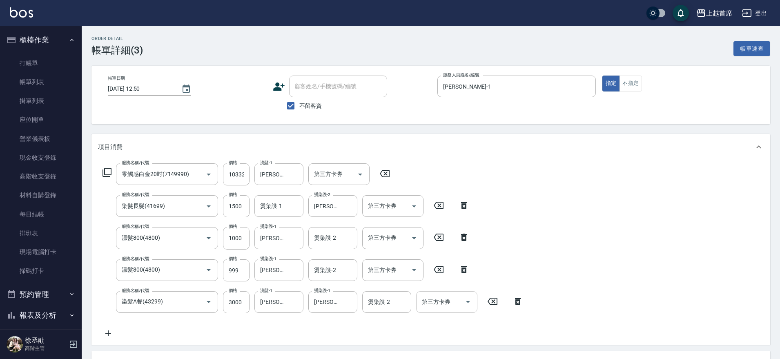
type input "零觸感白金20吋(7149990)"
type input "染髮長髮(41699)"
type input "漂髮800(4800)"
type input "染髮A餐(43299)"
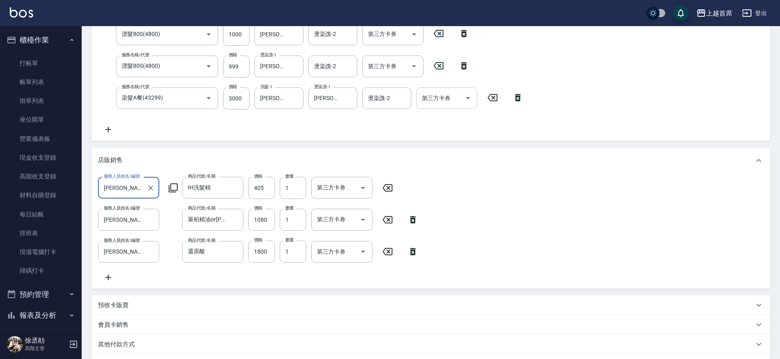
scroll to position [204, 0]
click at [33, 85] on link "帳單列表" at bounding box center [40, 82] width 75 height 19
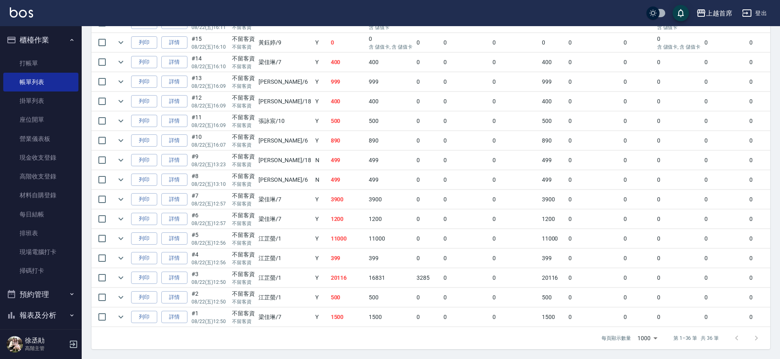
scroll to position [632, 0]
click at [118, 292] on icon "expand row" at bounding box center [121, 297] width 10 height 10
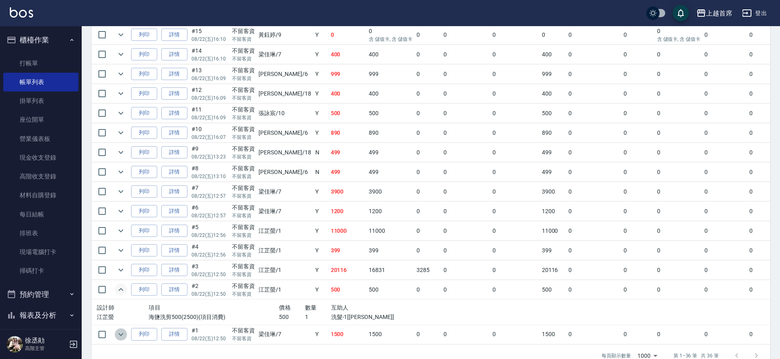
click at [117, 333] on icon "expand row" at bounding box center [121, 335] width 10 height 10
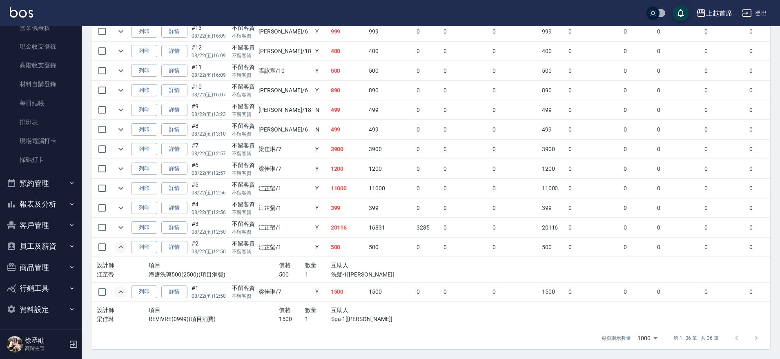
scroll to position [111, 0]
click at [51, 202] on button "報表及分析" at bounding box center [40, 203] width 75 height 21
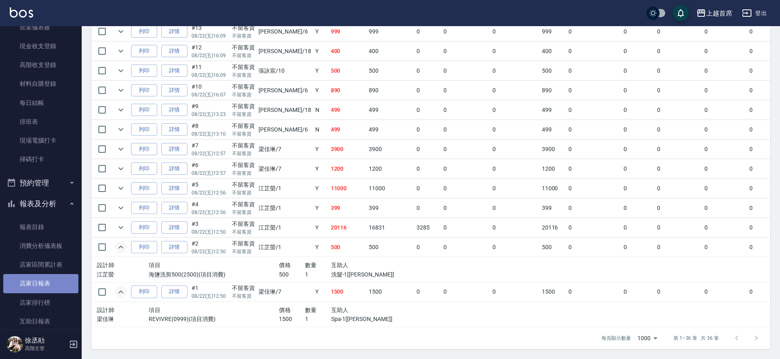
click at [45, 282] on link "店家日報表" at bounding box center [40, 283] width 75 height 19
